Goal: Task Accomplishment & Management: Use online tool/utility

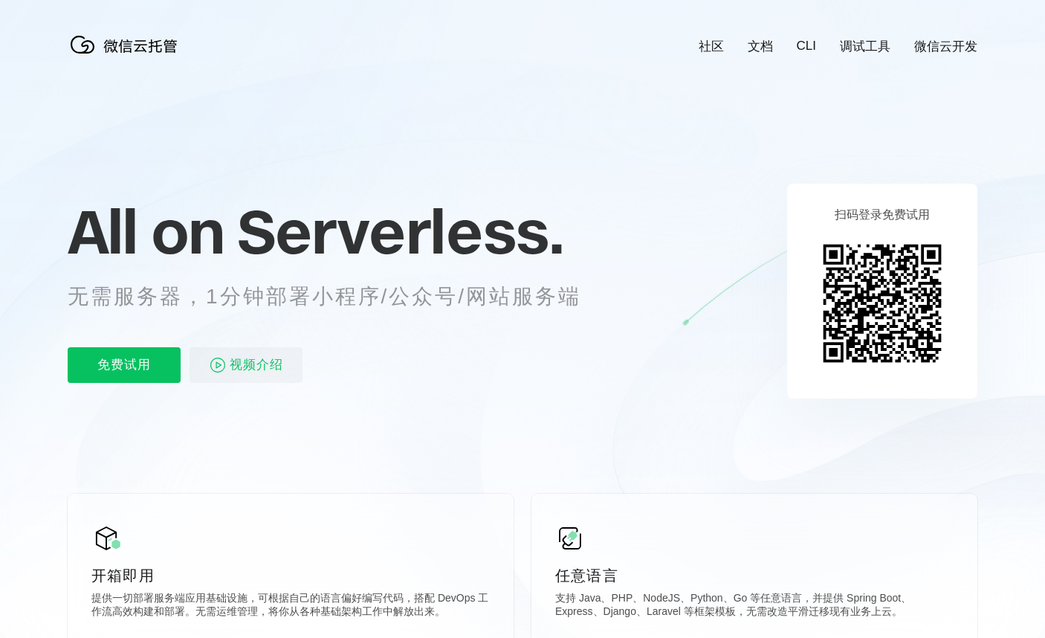
click at [108, 45] on img at bounding box center [127, 45] width 119 height 30
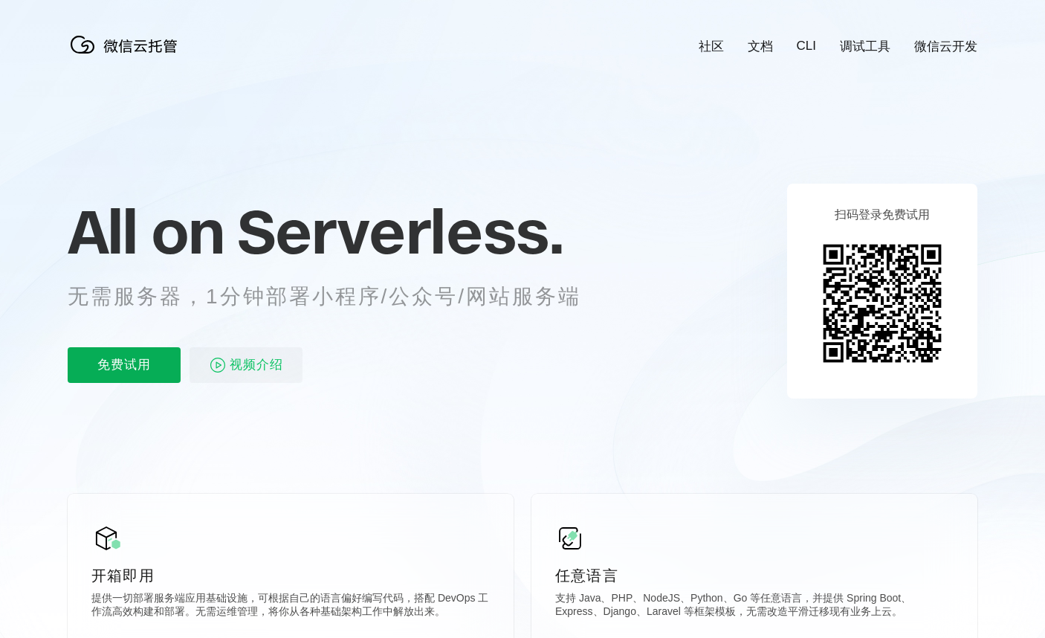
click at [127, 371] on p "免费试用" at bounding box center [124, 365] width 113 height 36
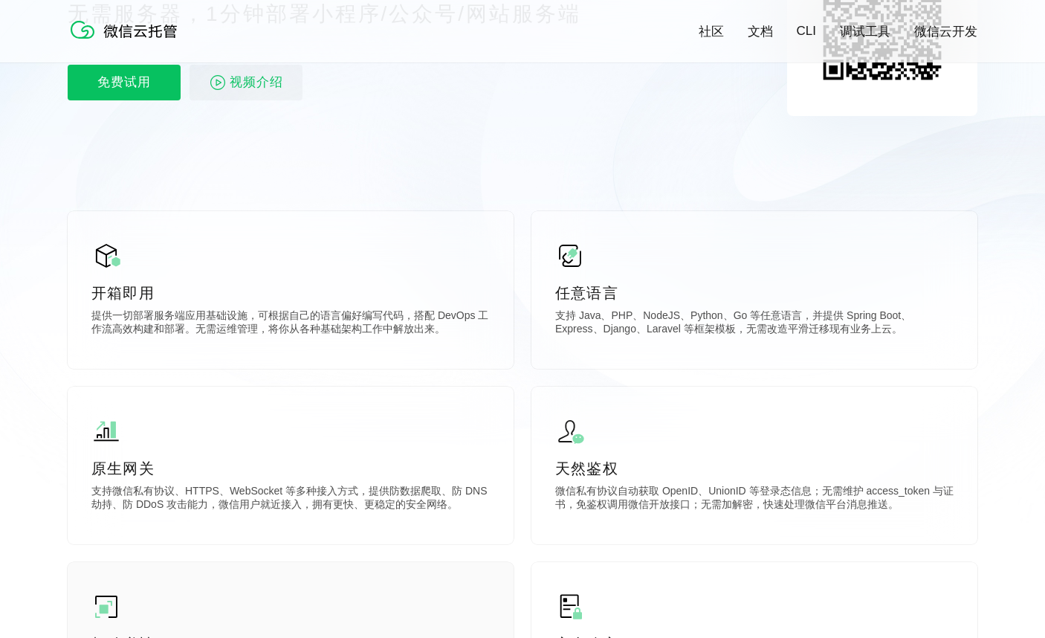
scroll to position [0, 0]
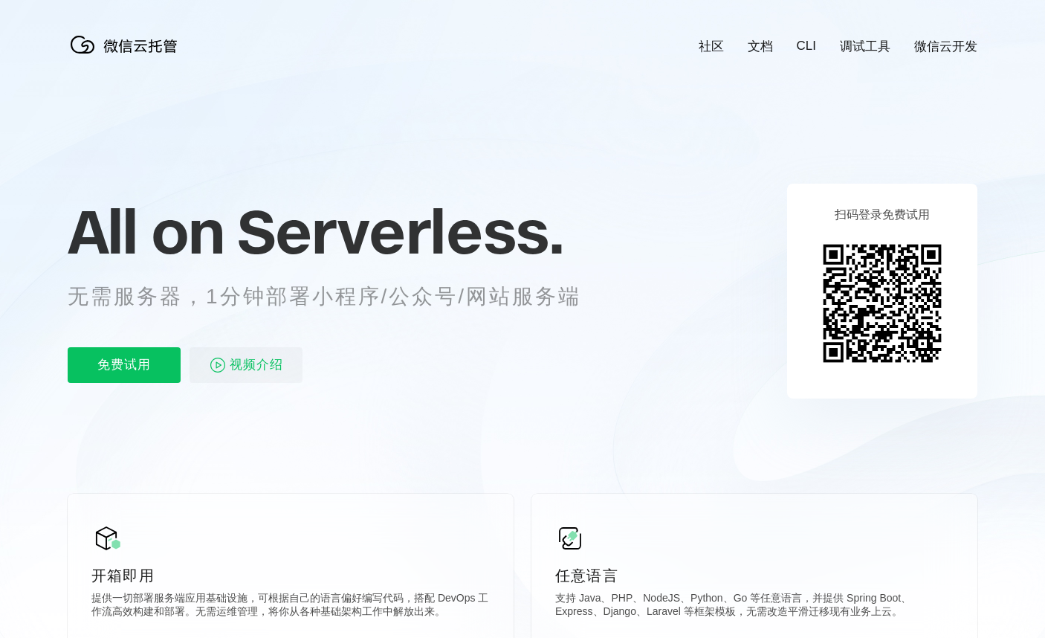
click at [949, 42] on link "微信云开发" at bounding box center [945, 46] width 63 height 17
